Goal: Information Seeking & Learning: Learn about a topic

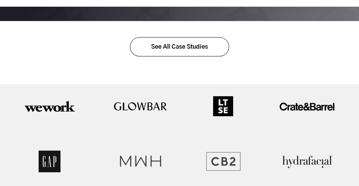
scroll to position [1240, 0]
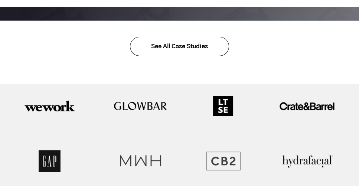
click at [193, 41] on link "See All Case Studies" at bounding box center [179, 46] width 99 height 19
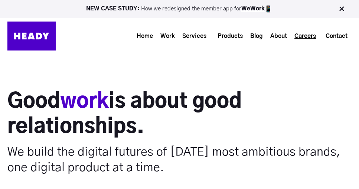
click at [309, 36] on link "Careers" at bounding box center [304, 36] width 29 height 14
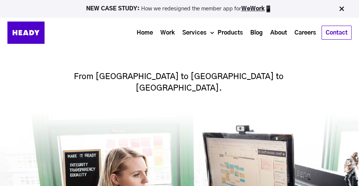
scroll to position [74, 1]
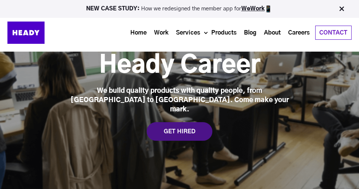
click at [183, 122] on div "GET HIRED" at bounding box center [180, 131] width 66 height 19
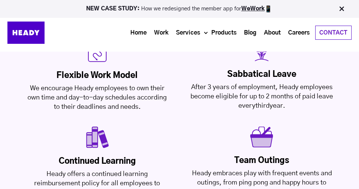
scroll to position [1701, 0]
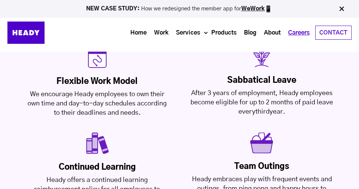
click at [296, 33] on link "Careers" at bounding box center [298, 33] width 29 height 14
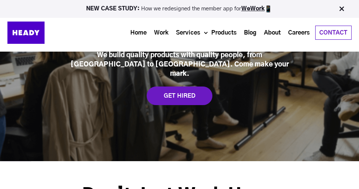
scroll to position [80, 0]
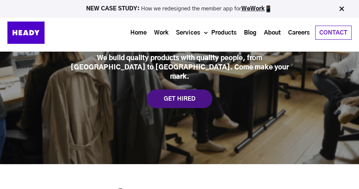
click at [187, 89] on div "GET HIRED" at bounding box center [180, 98] width 66 height 19
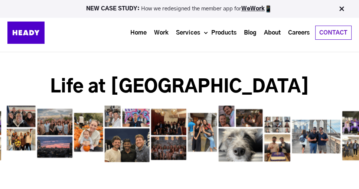
scroll to position [1095, 0]
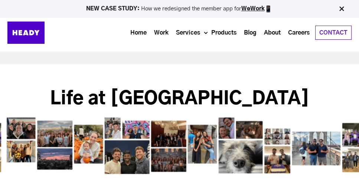
click at [165, 117] on img at bounding box center [180, 145] width 359 height 56
click at [154, 117] on img at bounding box center [180, 145] width 359 height 56
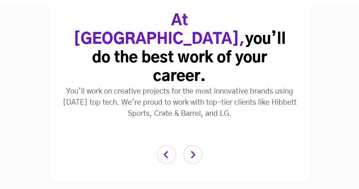
scroll to position [1334, 0]
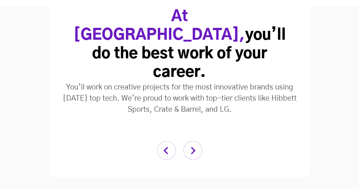
click at [194, 141] on img "button" at bounding box center [192, 150] width 19 height 19
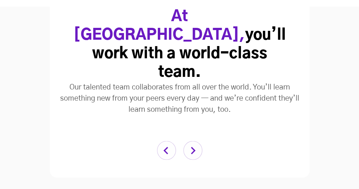
click at [194, 141] on img "button" at bounding box center [192, 150] width 19 height 19
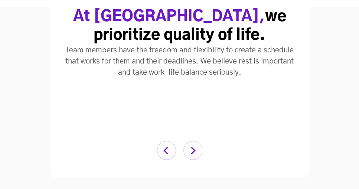
click at [194, 141] on img "button" at bounding box center [192, 150] width 19 height 19
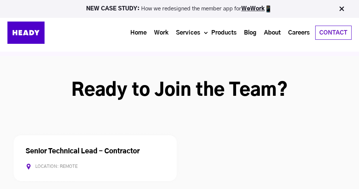
scroll to position [1871, 0]
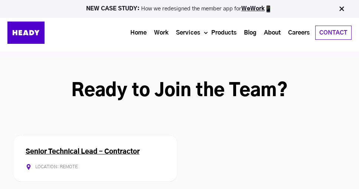
click at [77, 164] on div "Location: Remote Contract Allows Remote" at bounding box center [95, 167] width 139 height 6
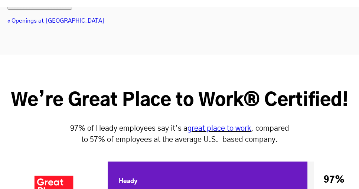
scroll to position [2704, 0]
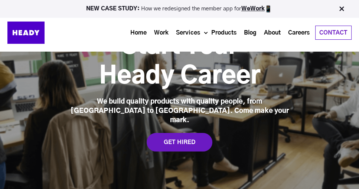
scroll to position [16, 0]
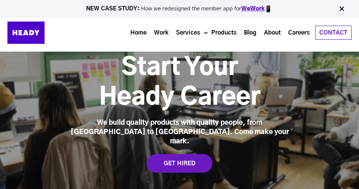
click at [255, 10] on link "WeWork" at bounding box center [252, 9] width 23 height 6
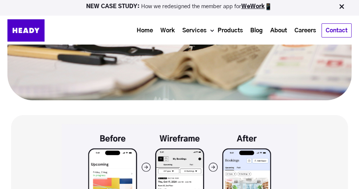
scroll to position [1101, 0]
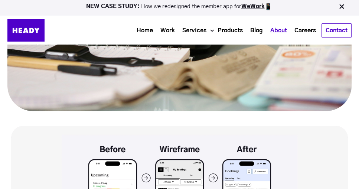
click at [280, 28] on link "About" at bounding box center [278, 31] width 24 height 14
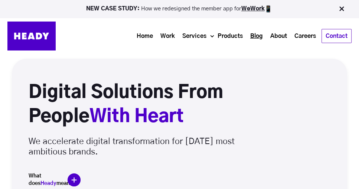
click at [247, 38] on link "Blog" at bounding box center [256, 36] width 20 height 14
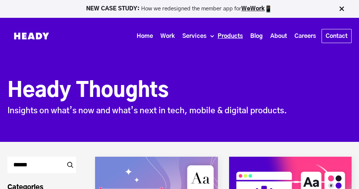
click at [227, 37] on link "Products" at bounding box center [230, 36] width 33 height 14
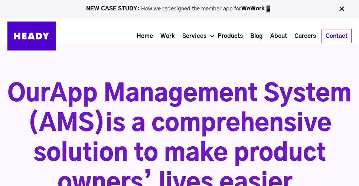
click at [194, 37] on link "Services" at bounding box center [194, 36] width 32 height 14
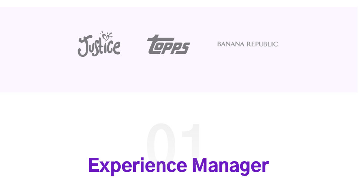
scroll to position [905, 1]
